Goal: Task Accomplishment & Management: Use online tool/utility

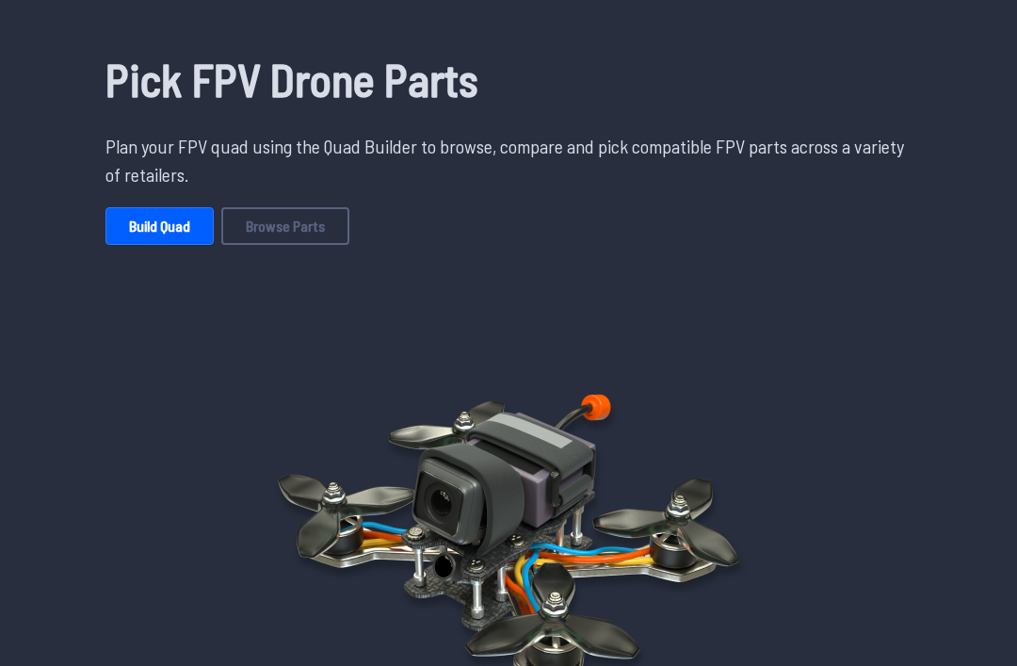
scroll to position [123, 0]
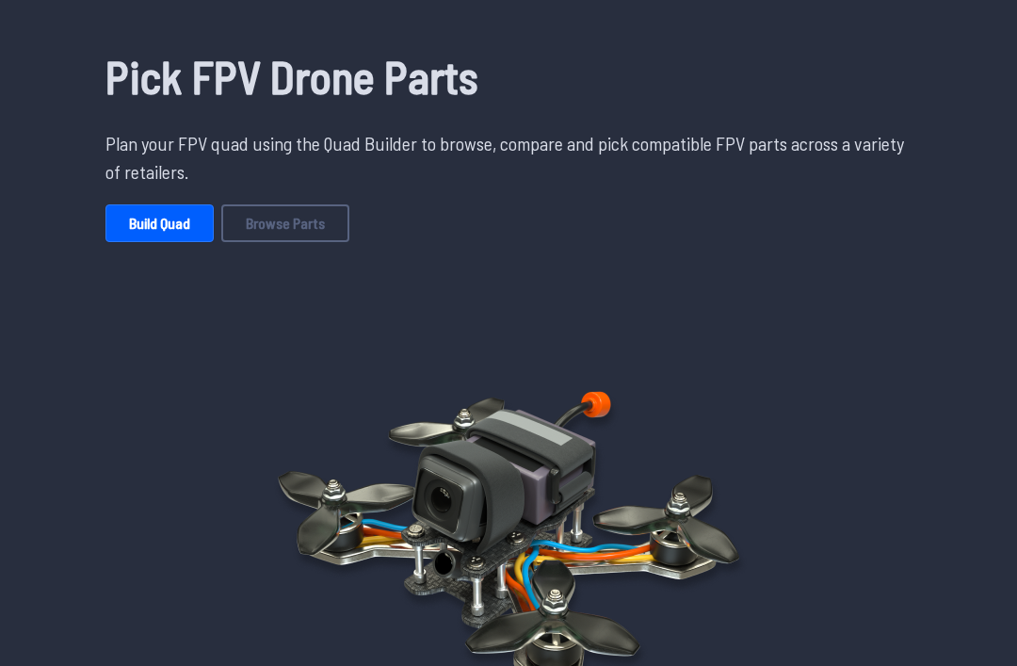
click at [164, 217] on link "Build Quad" at bounding box center [159, 223] width 108 height 38
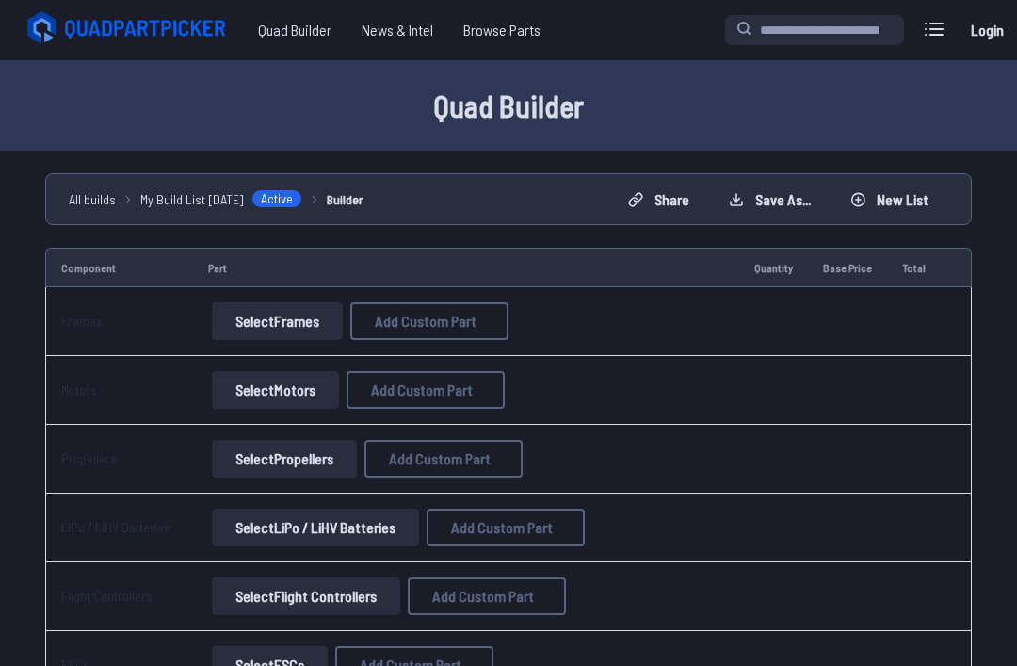
click at [280, 318] on button "Select Frames" at bounding box center [277, 321] width 131 height 38
click at [273, 326] on button "Select Frames" at bounding box center [277, 321] width 131 height 38
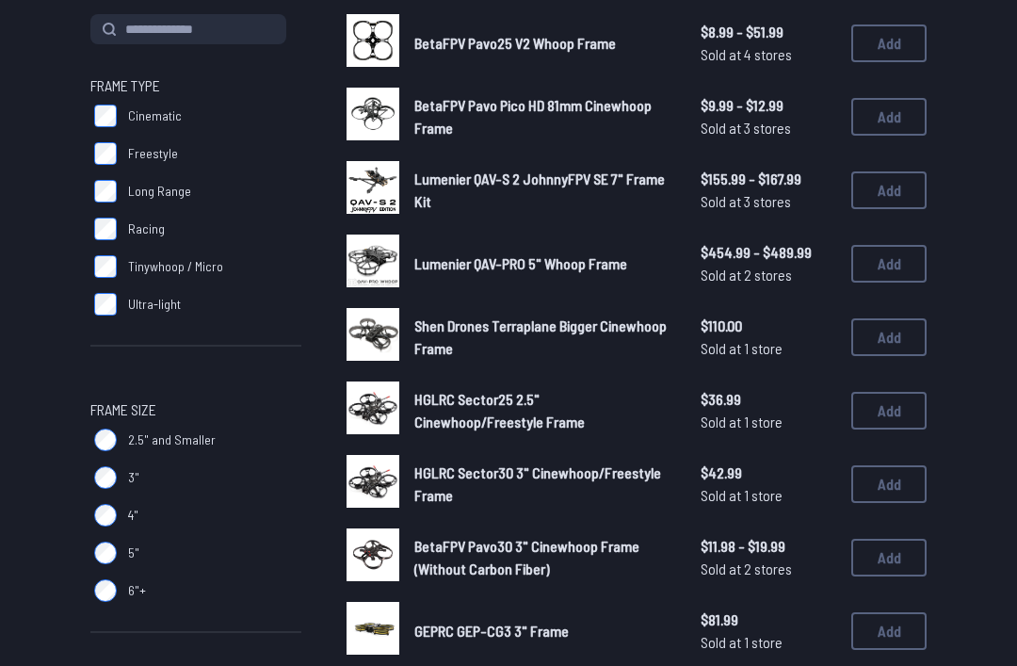
scroll to position [226, 0]
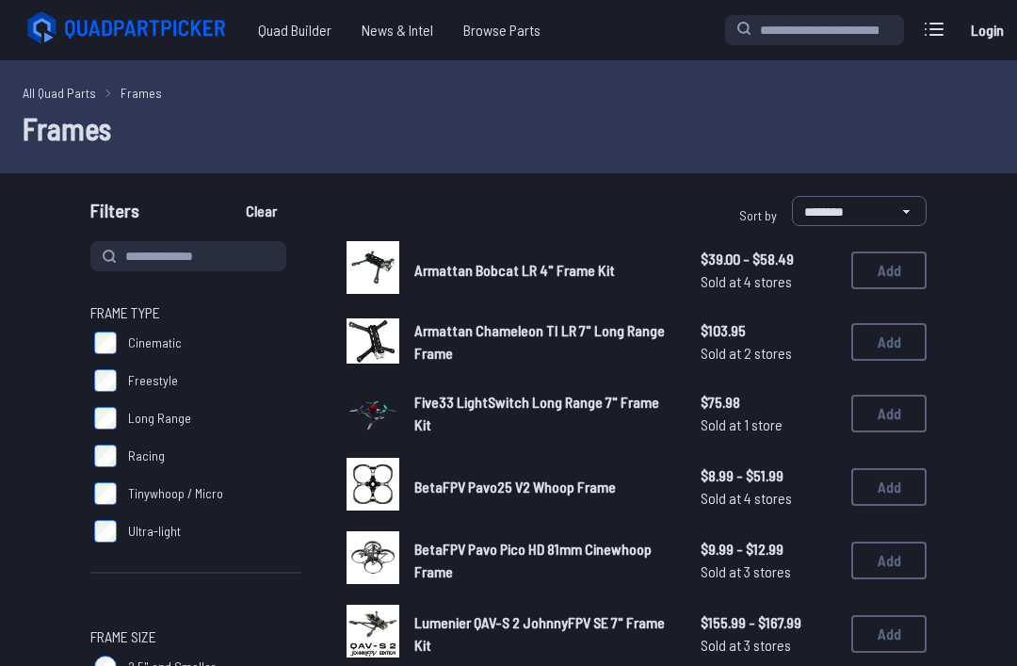
click at [882, 278] on button "Add" at bounding box center [888, 270] width 75 height 38
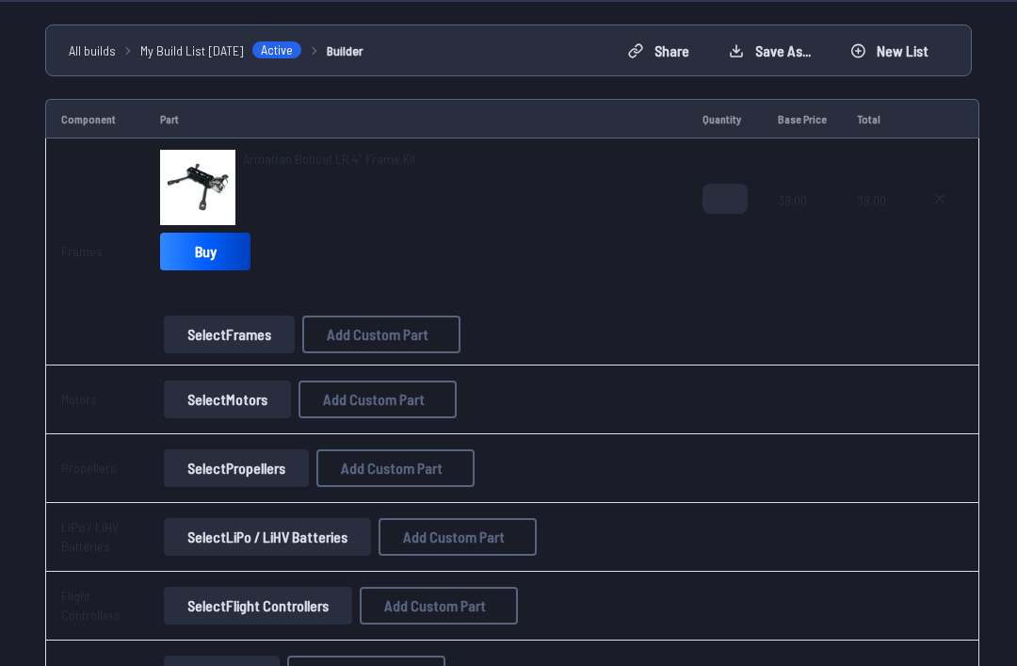
scroll to position [149, 0]
click at [216, 404] on button "Select Motors" at bounding box center [227, 399] width 127 height 38
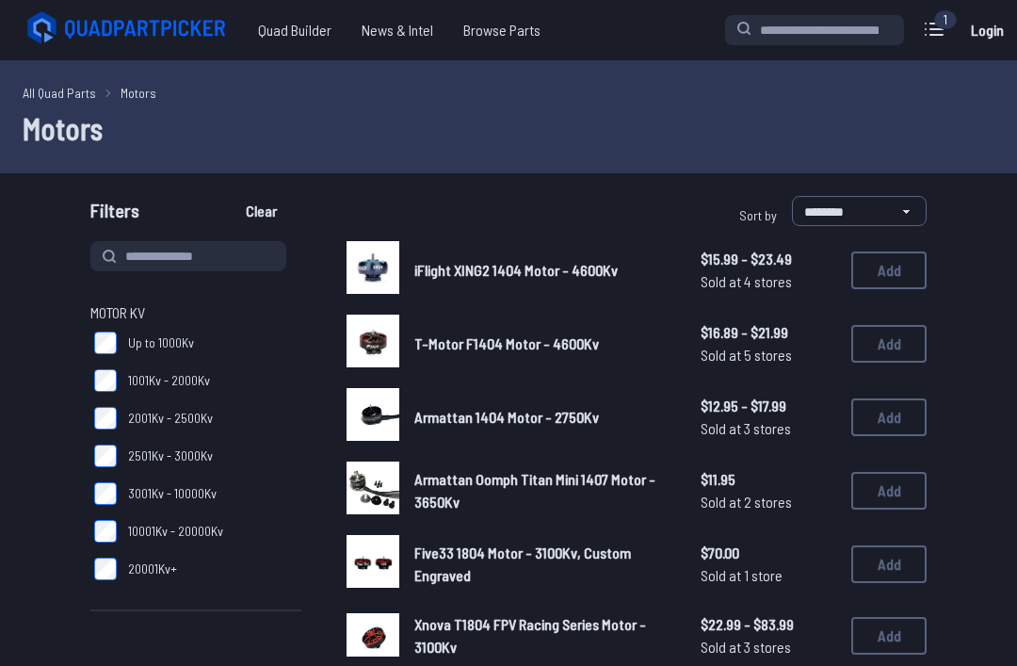
click at [581, 346] on link "T-Motor F1404 Motor - 4600Kv" at bounding box center [542, 343] width 256 height 23
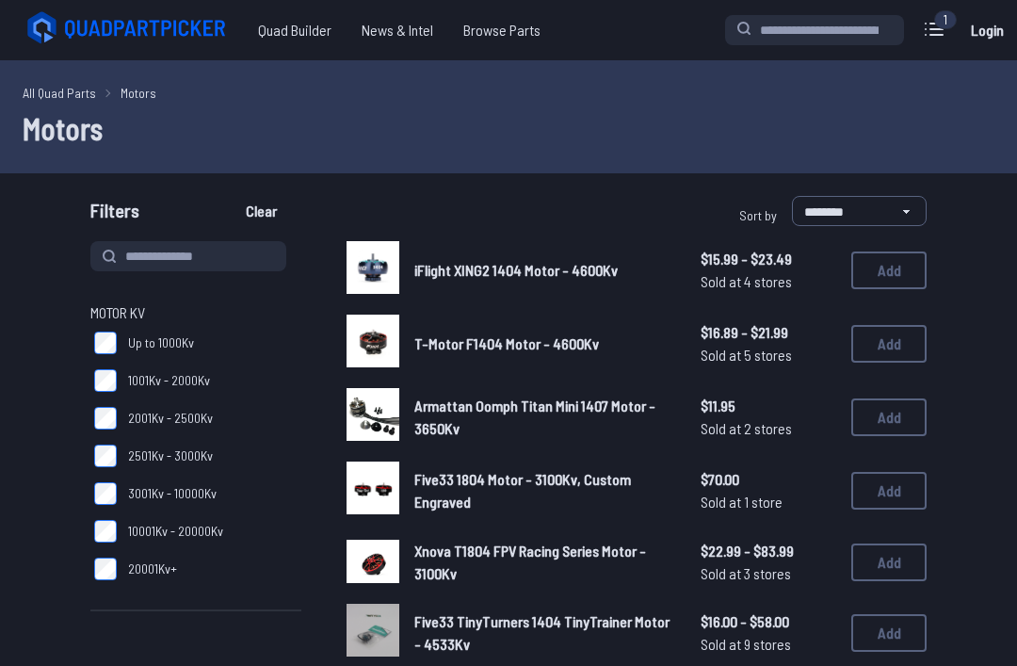
click at [880, 341] on button "Add" at bounding box center [888, 344] width 75 height 38
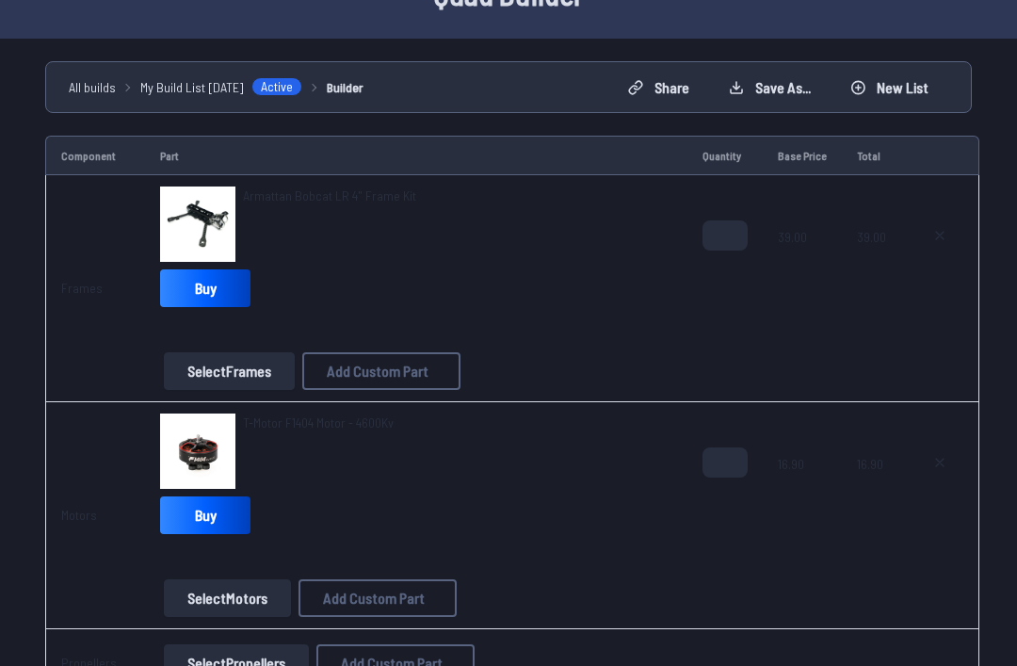
scroll to position [119, 0]
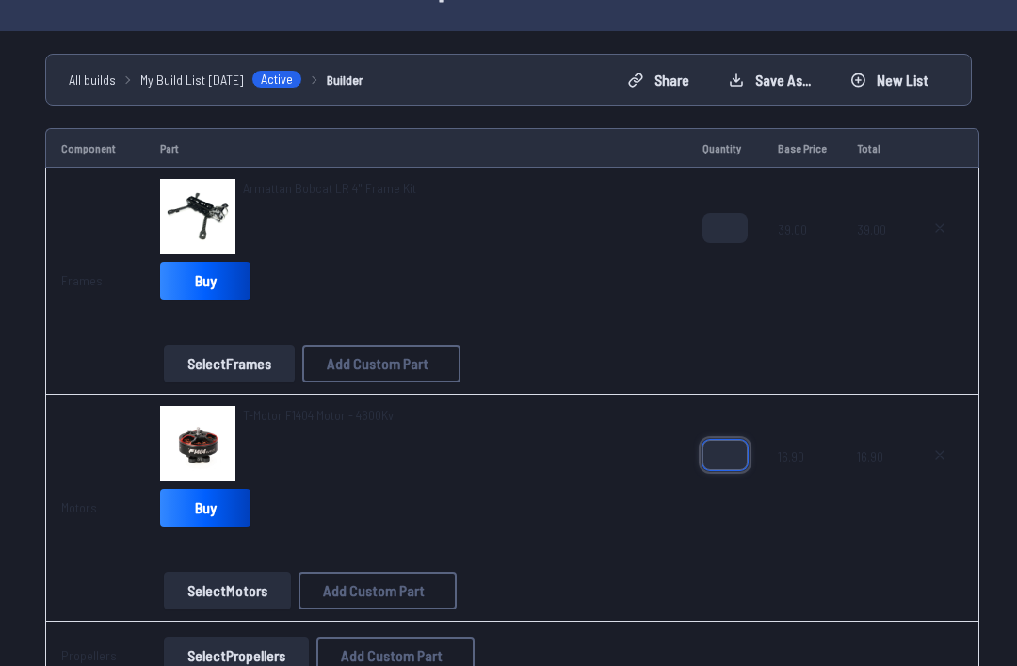
click at [723, 446] on input "*" at bounding box center [724, 456] width 45 height 30
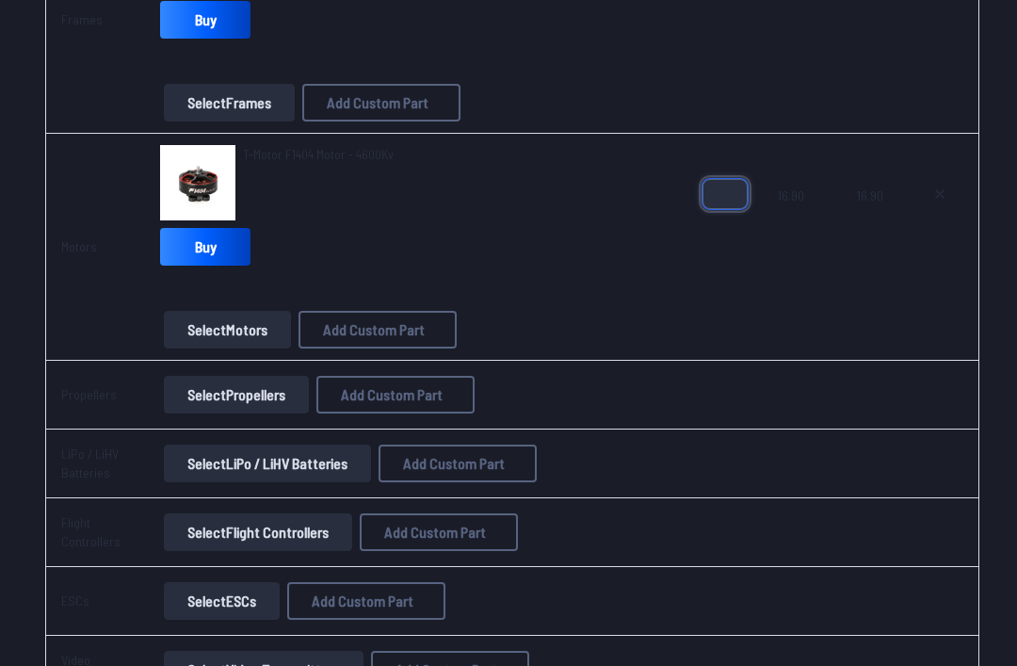
scroll to position [379, 0]
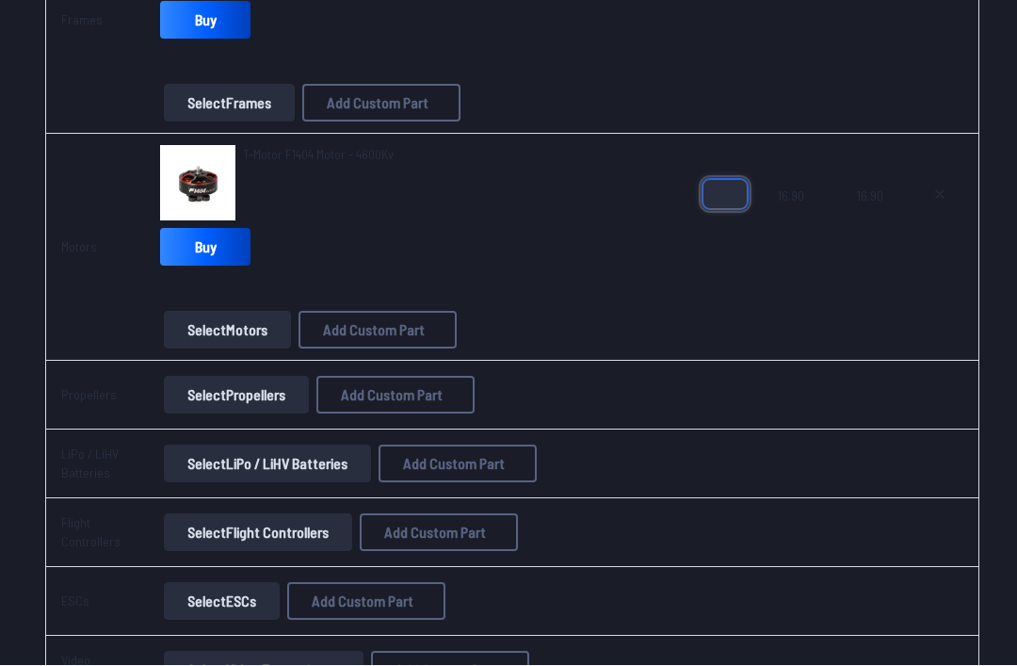
type input "*"
click at [205, 409] on button "Select Propellers" at bounding box center [236, 396] width 145 height 38
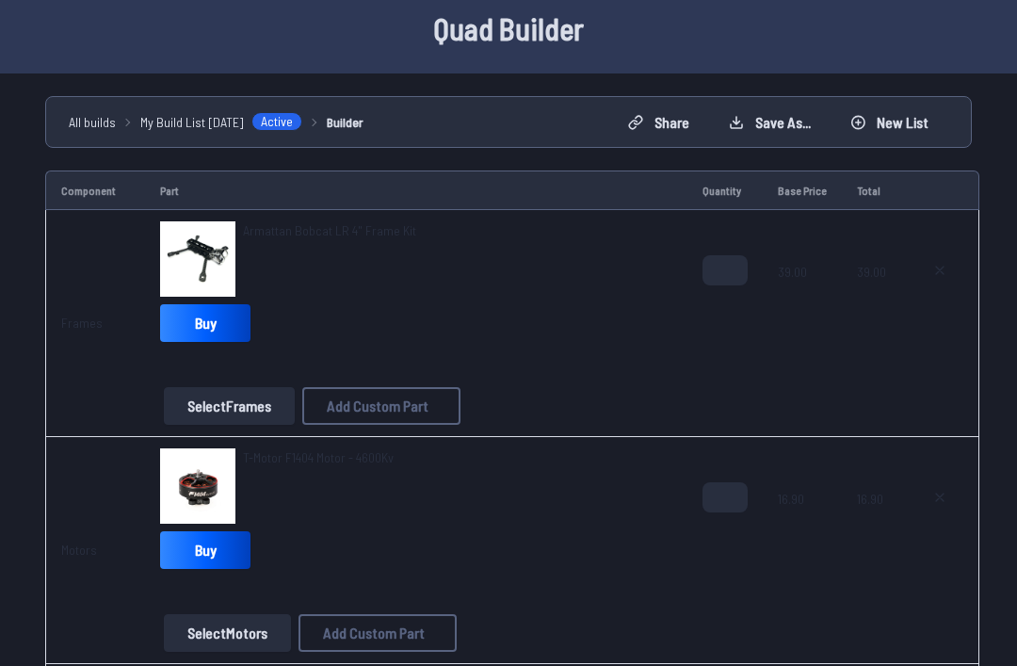
scroll to position [76, 0]
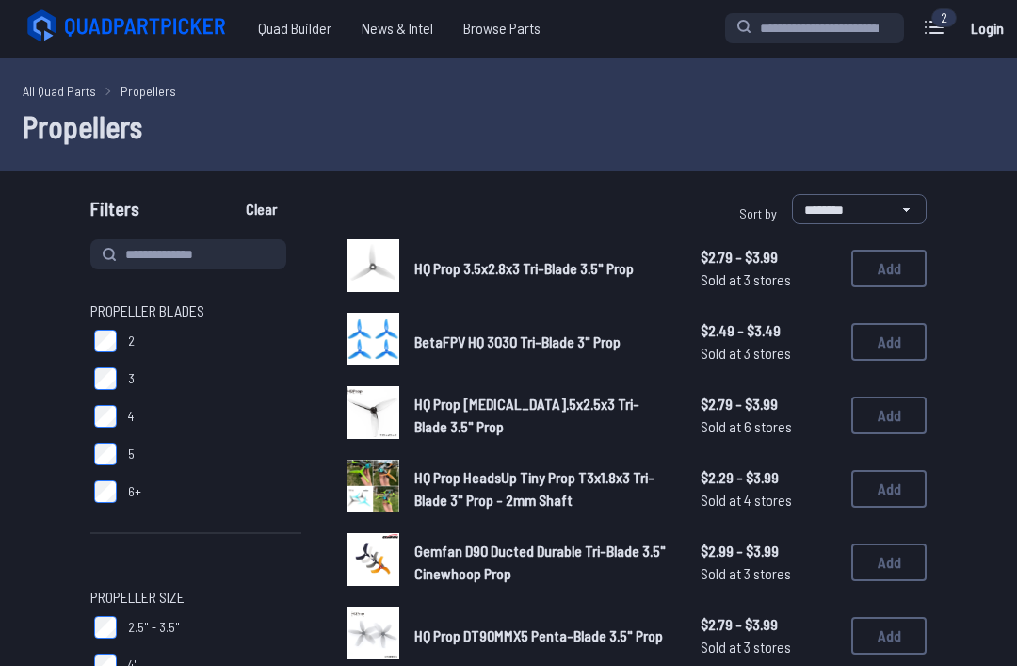
scroll to position [2, 0]
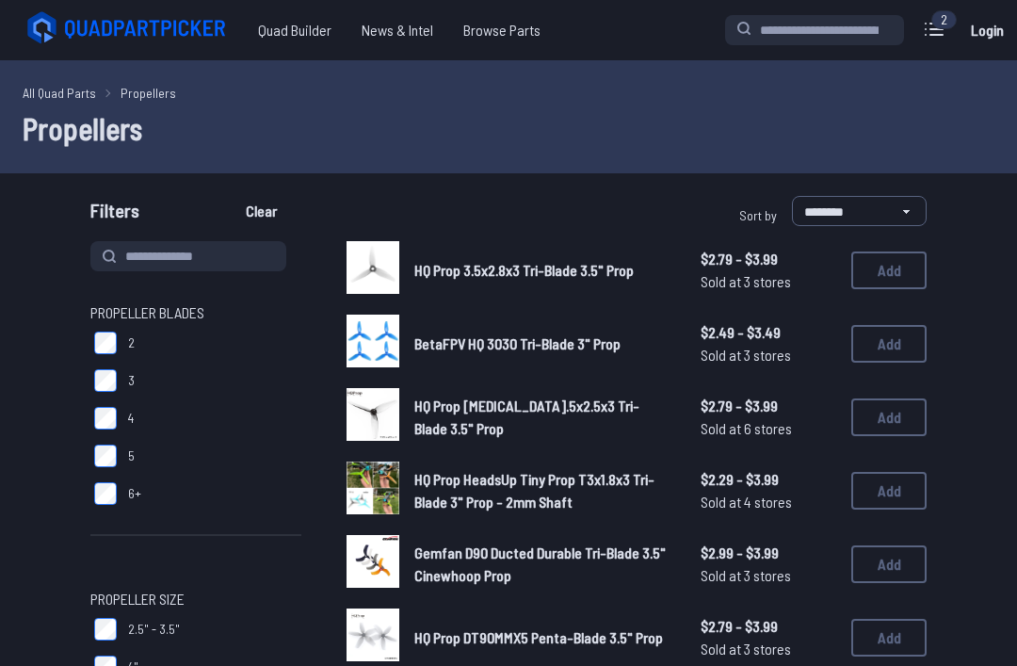
click at [909, 277] on button "Add" at bounding box center [888, 270] width 75 height 38
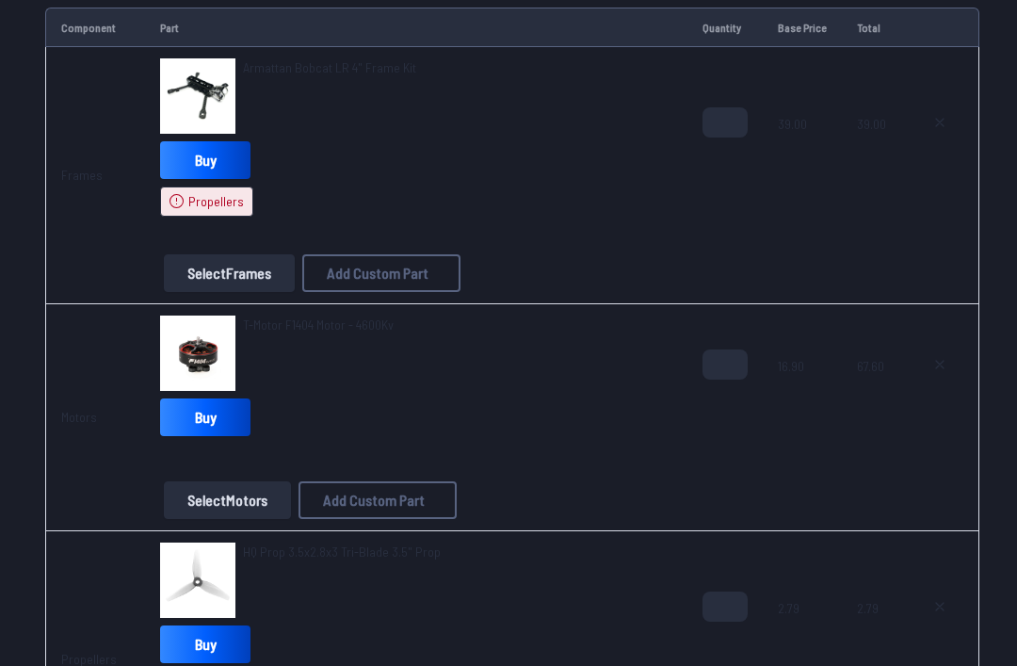
scroll to position [340, 0]
click at [941, 125] on icon at bounding box center [939, 122] width 15 height 15
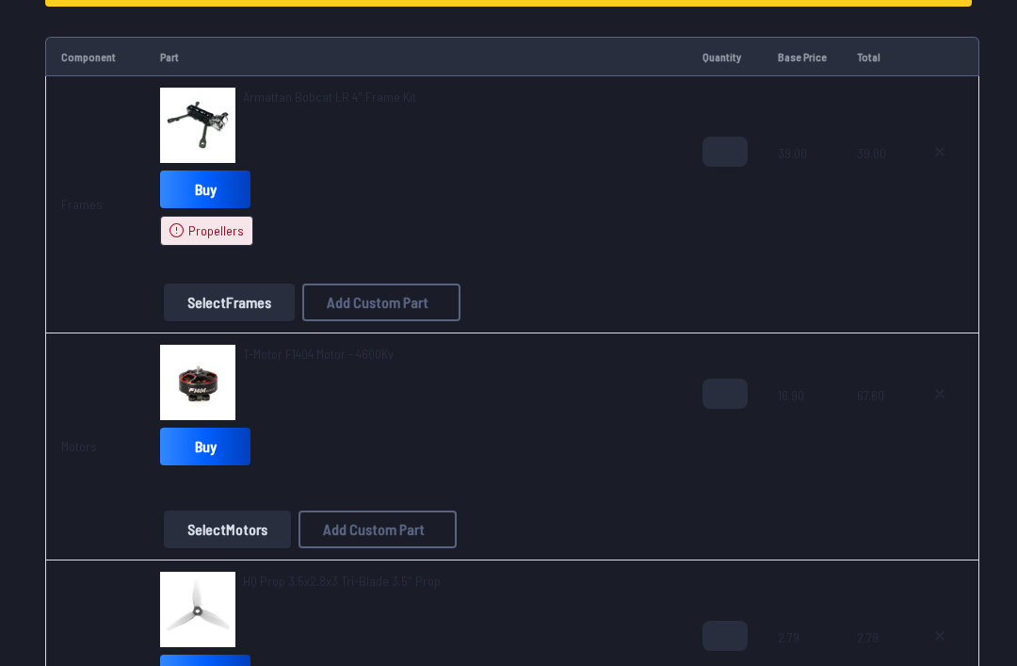
type textarea "**********"
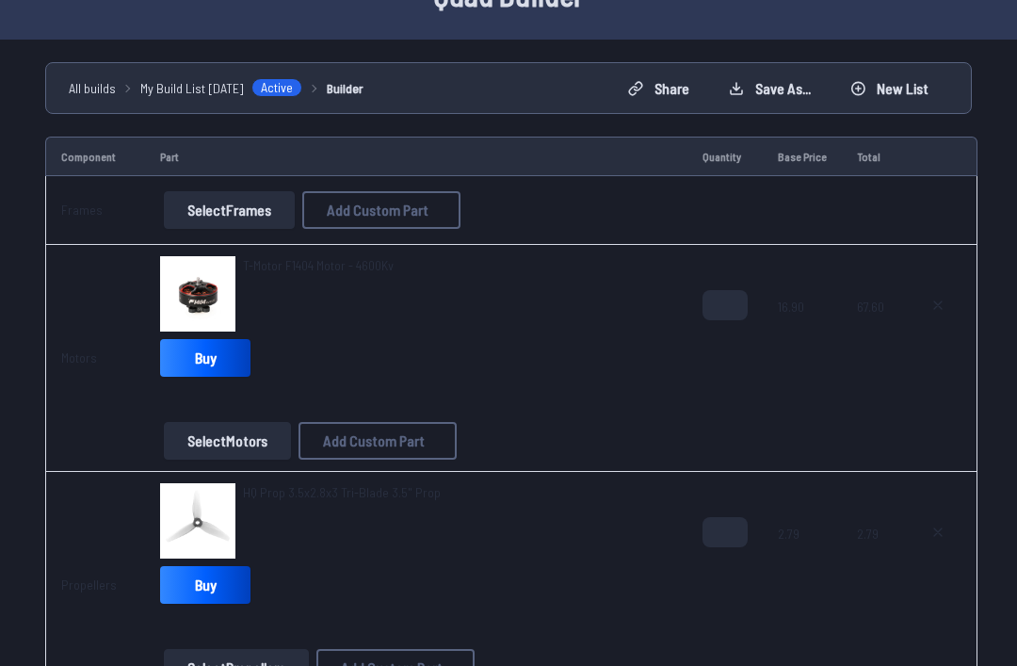
scroll to position [113, 0]
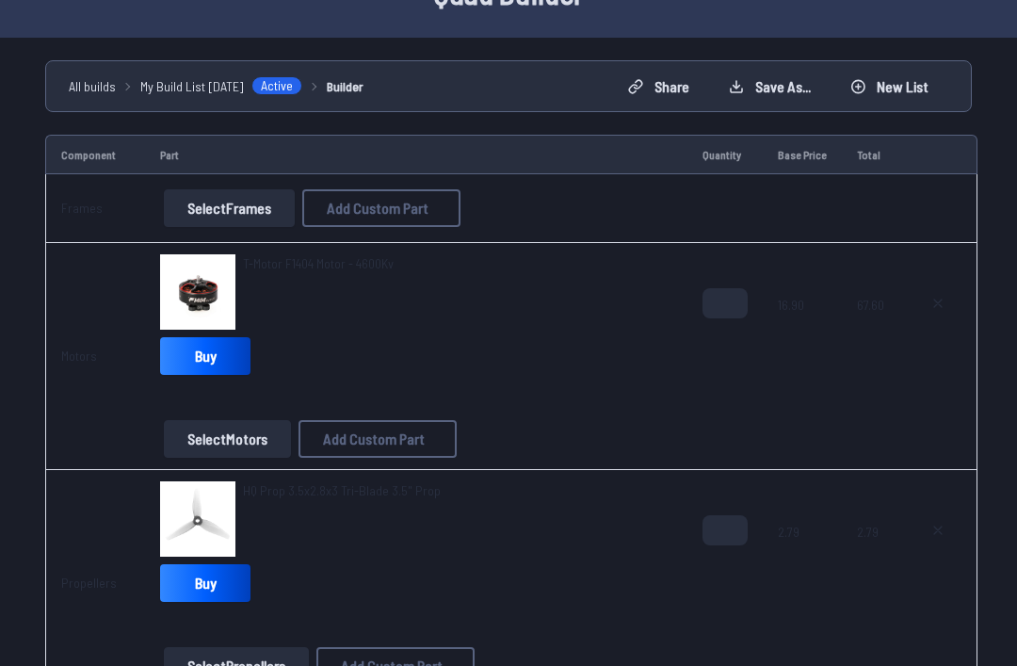
click at [241, 210] on button "Select Frames" at bounding box center [229, 208] width 131 height 38
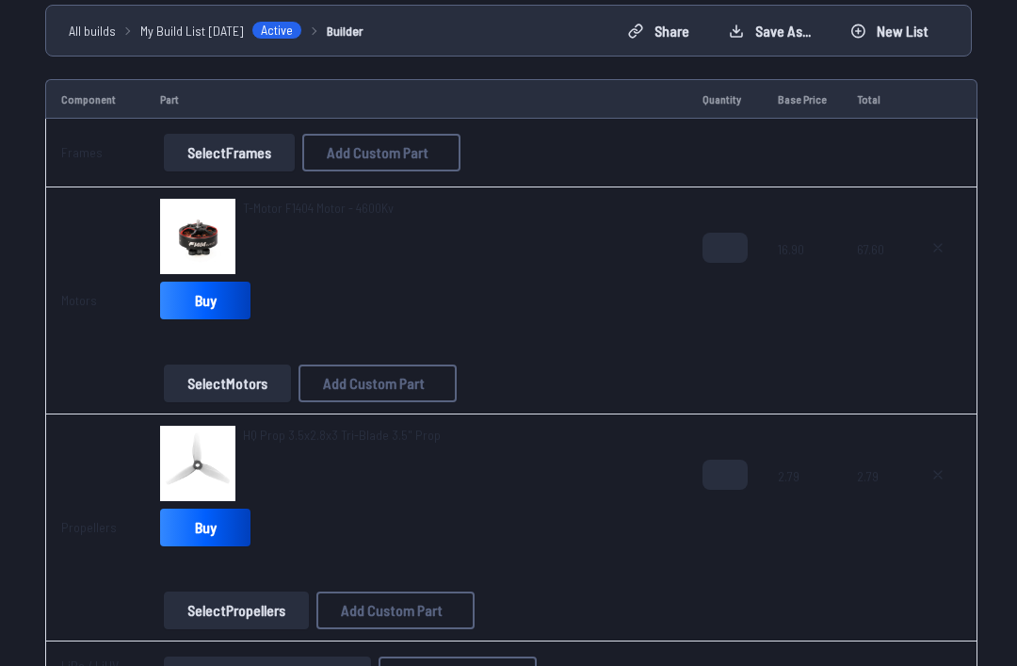
scroll to position [169, 0]
click at [933, 474] on icon at bounding box center [937, 474] width 15 height 15
click at [934, 250] on icon at bounding box center [937, 247] width 15 height 15
type textarea "**********"
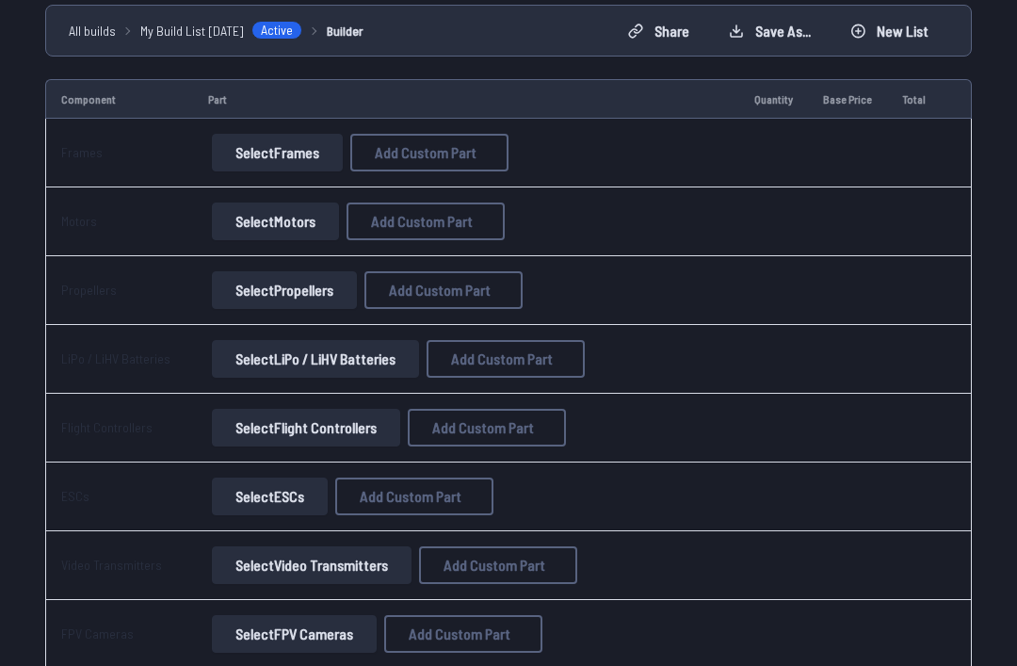
click at [276, 156] on button "Select Frames" at bounding box center [277, 153] width 131 height 38
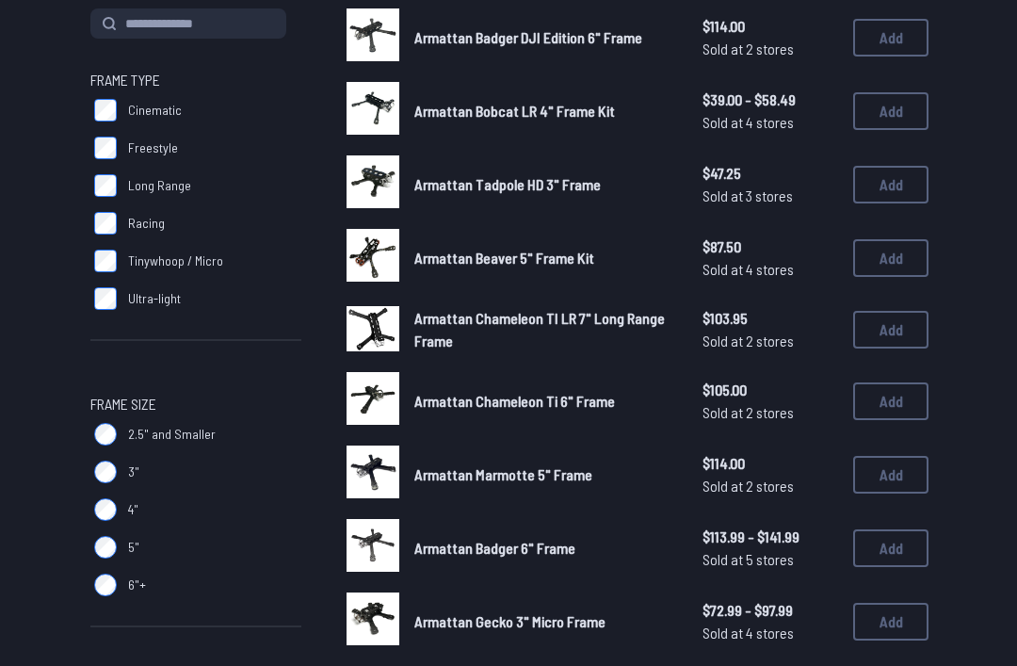
scroll to position [233, 0]
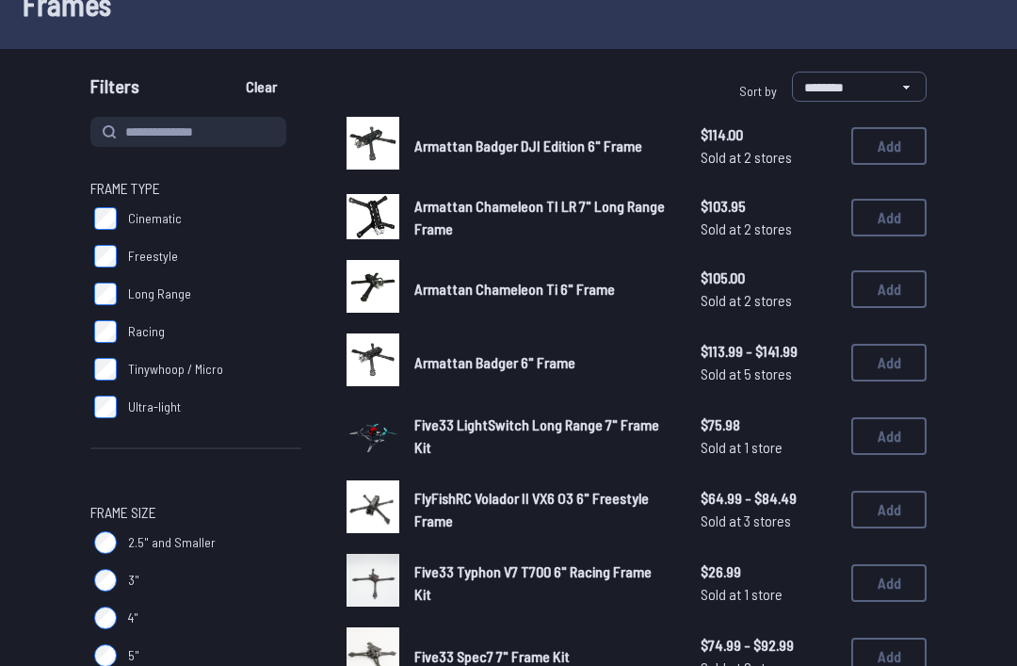
scroll to position [153, 0]
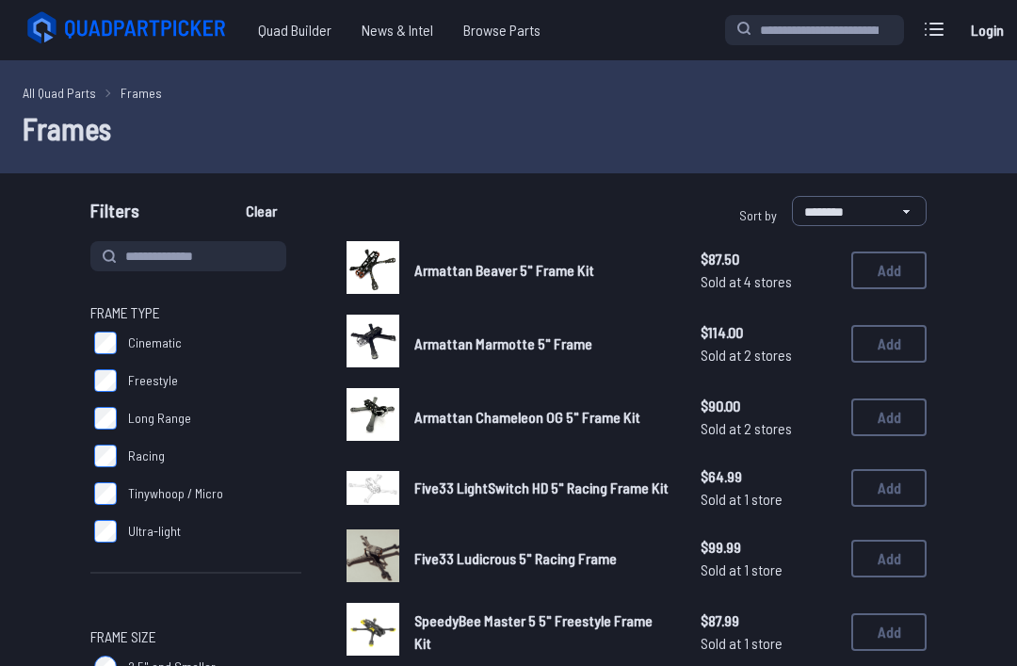
click at [770, 9] on div "Quad Builder News & Intel Browse Quad Builder News & Intel Browse Parts Current…" at bounding box center [508, 30] width 1017 height 60
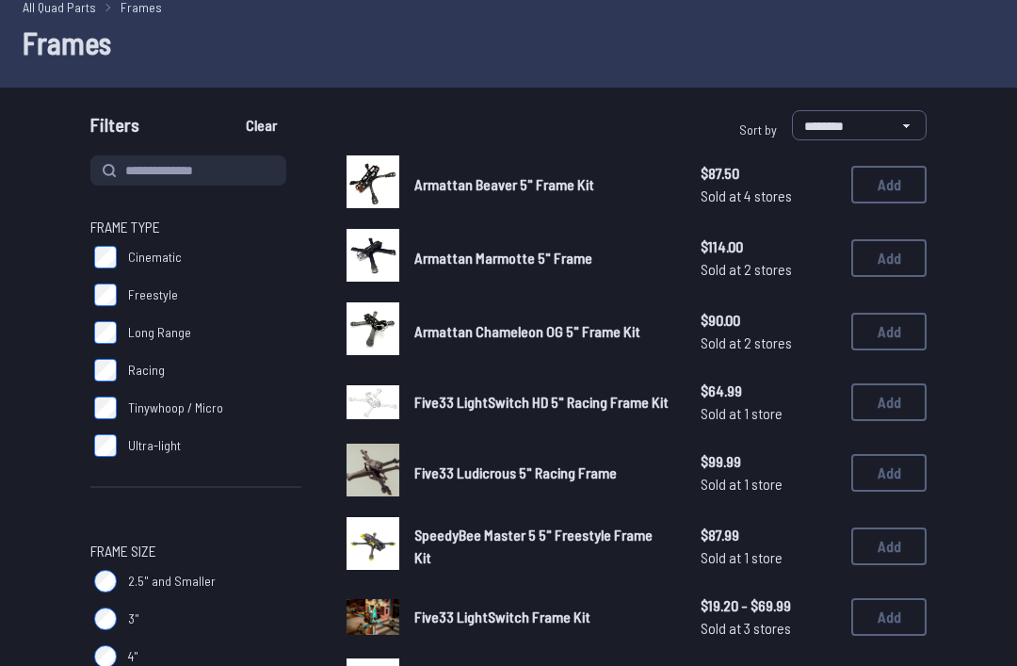
scroll to position [87, 0]
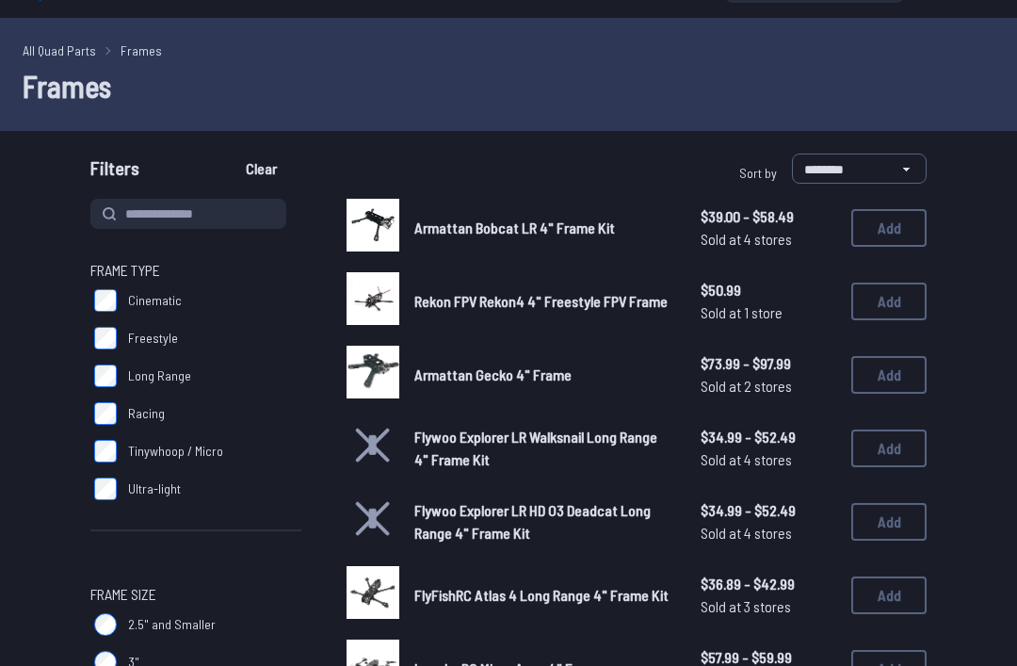
scroll to position [42, 0]
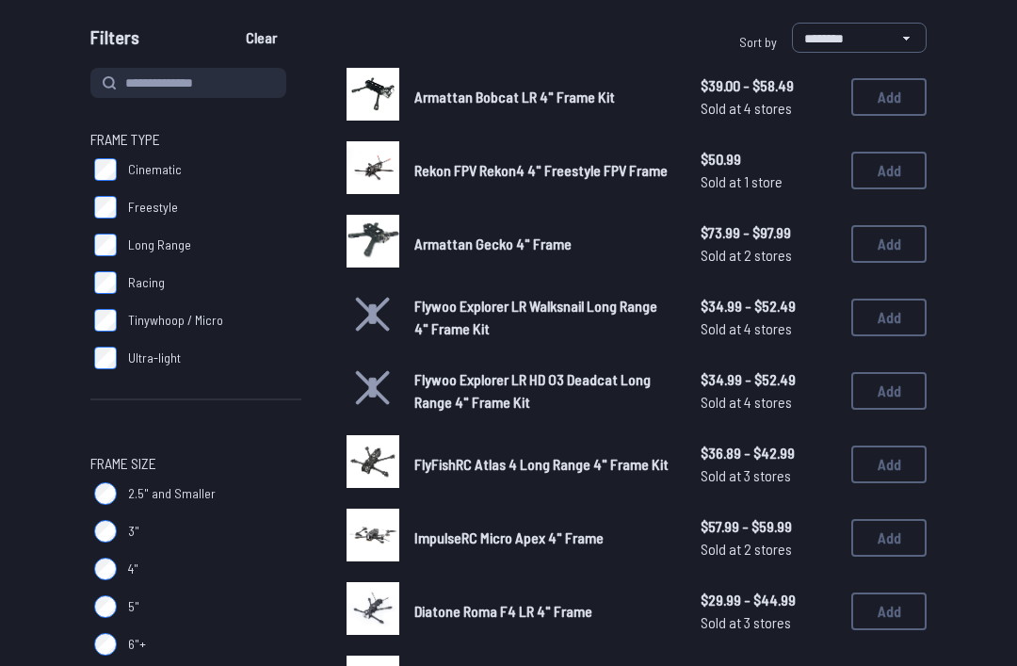
scroll to position [233, 0]
